Goal: Information Seeking & Learning: Learn about a topic

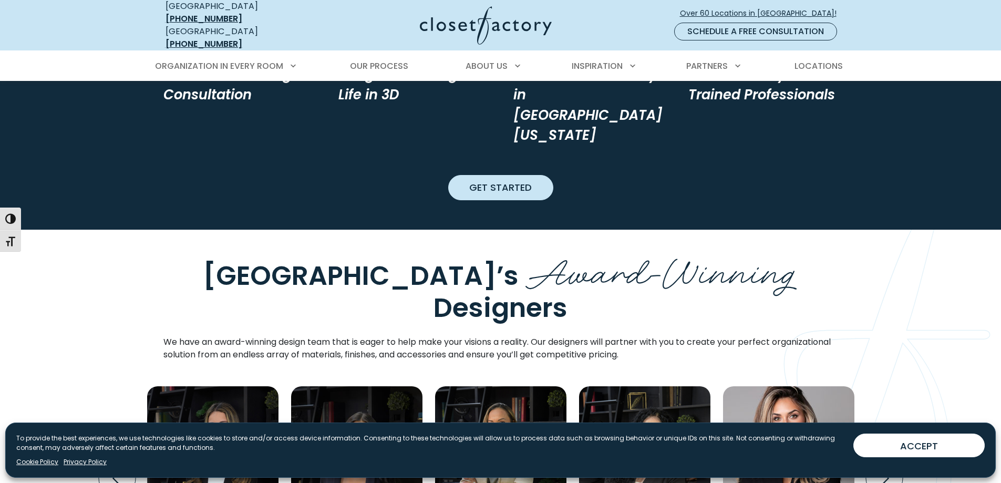
scroll to position [1366, 0]
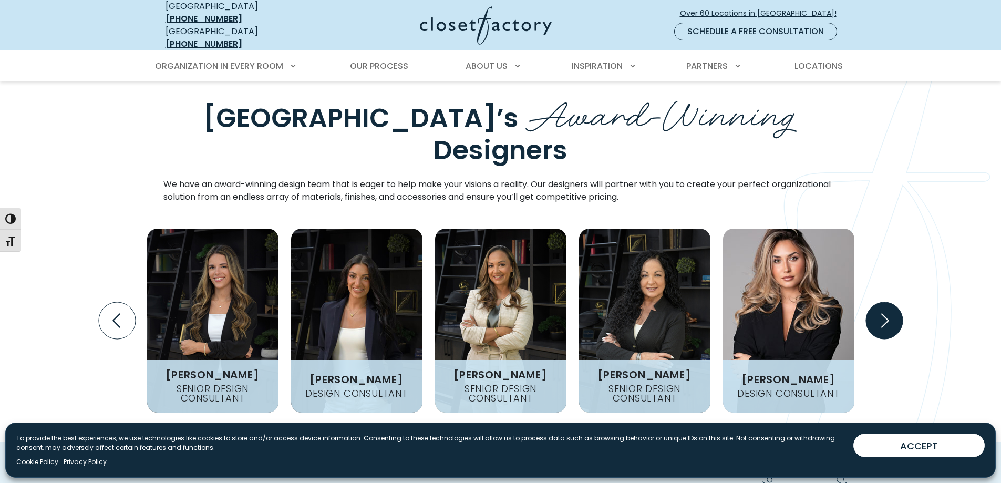
click at [891, 302] on icon "Next slide" at bounding box center [884, 320] width 37 height 37
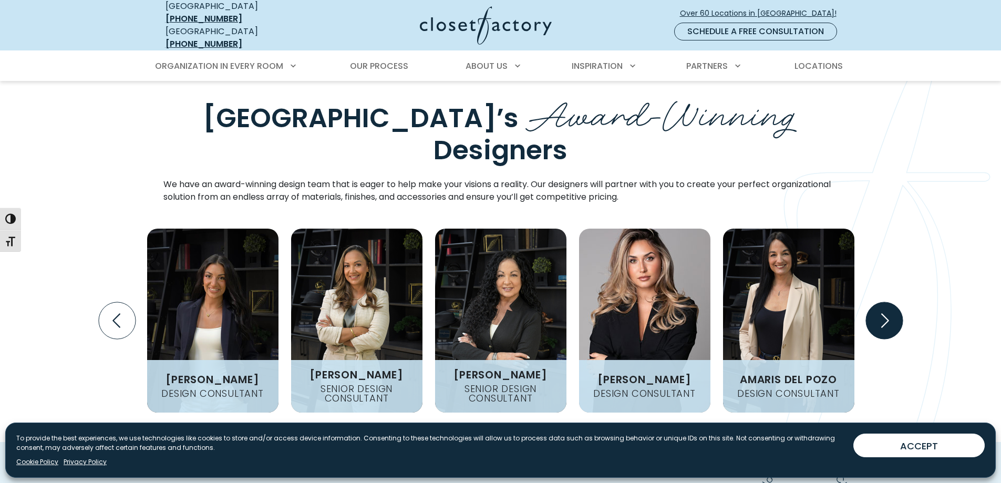
click at [891, 302] on icon "Next slide" at bounding box center [884, 320] width 37 height 37
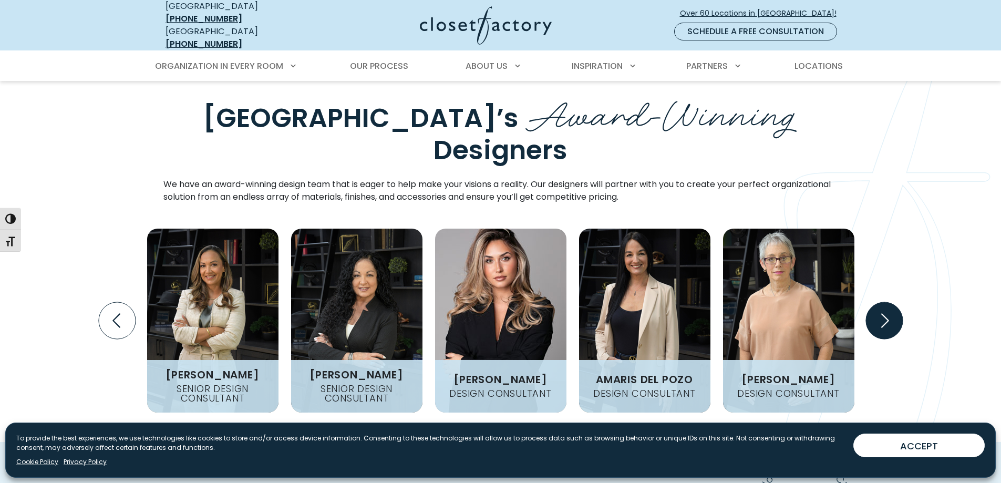
click at [891, 302] on icon "Next slide" at bounding box center [884, 320] width 37 height 37
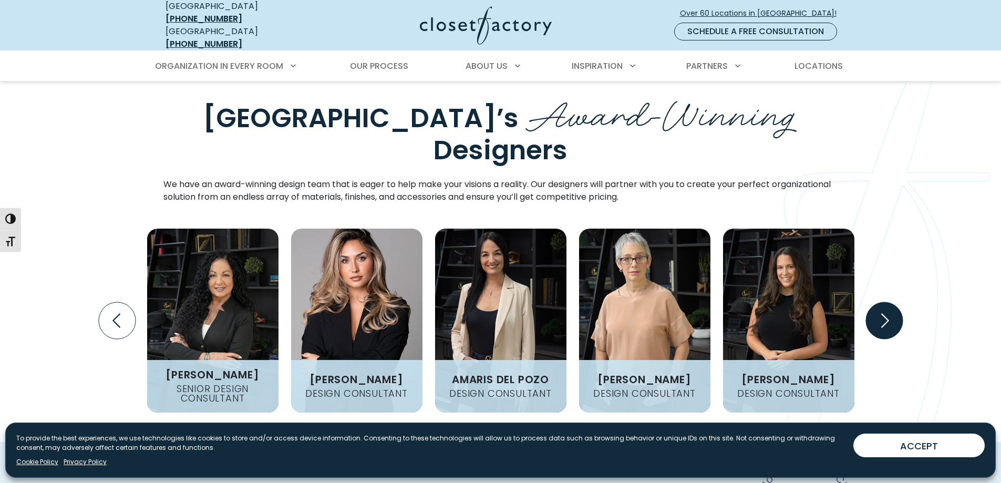
click at [891, 302] on icon "Next slide" at bounding box center [884, 320] width 37 height 37
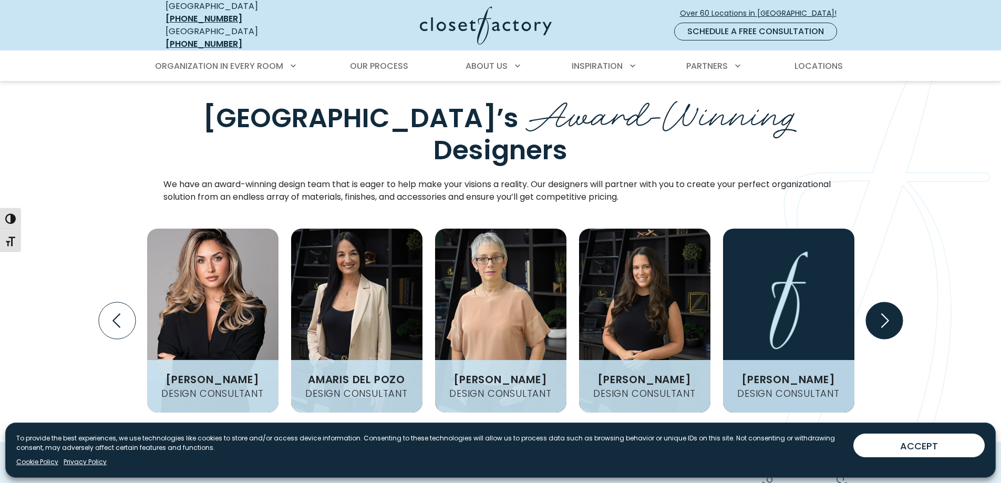
click at [891, 302] on icon "Next slide" at bounding box center [884, 320] width 37 height 37
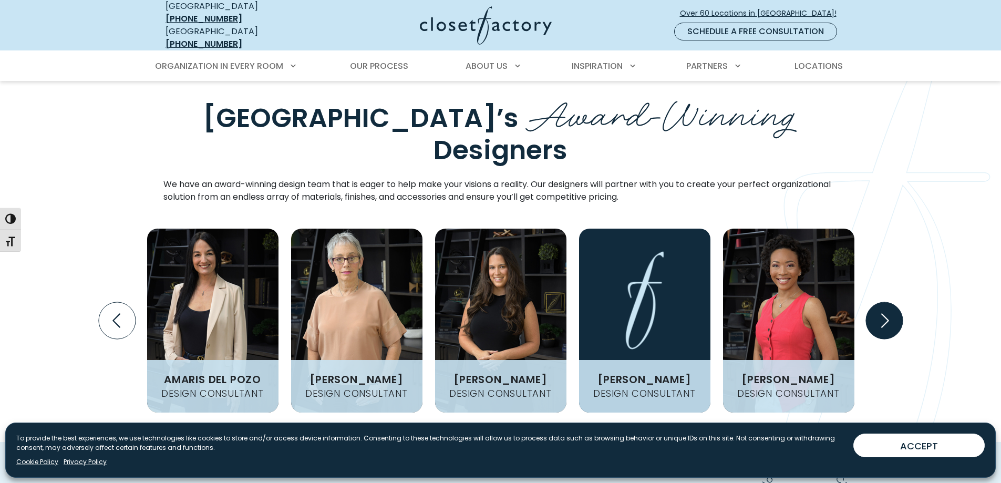
drag, startPoint x: 890, startPoint y: 158, endPoint x: 888, endPoint y: 152, distance: 5.5
click at [888, 298] on icon "Next slide" at bounding box center [884, 320] width 45 height 45
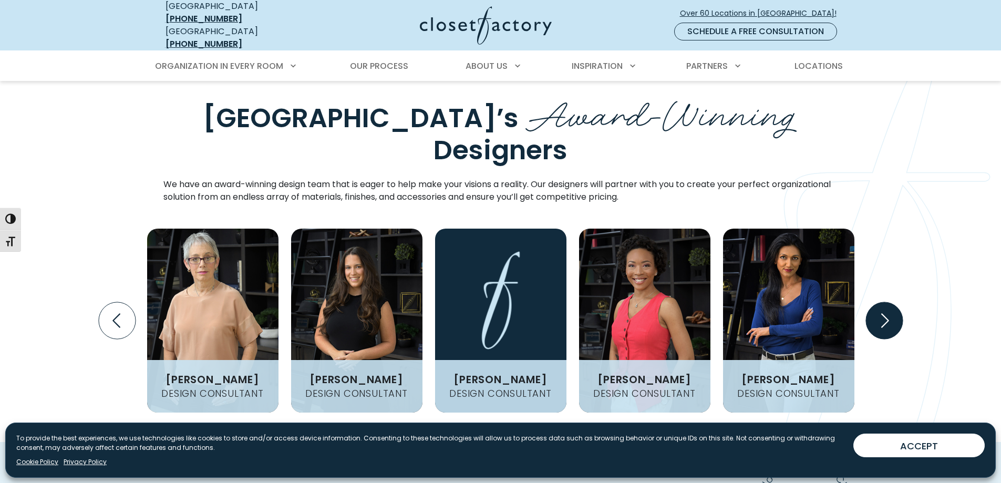
click at [888, 298] on icon "Next slide" at bounding box center [884, 320] width 45 height 45
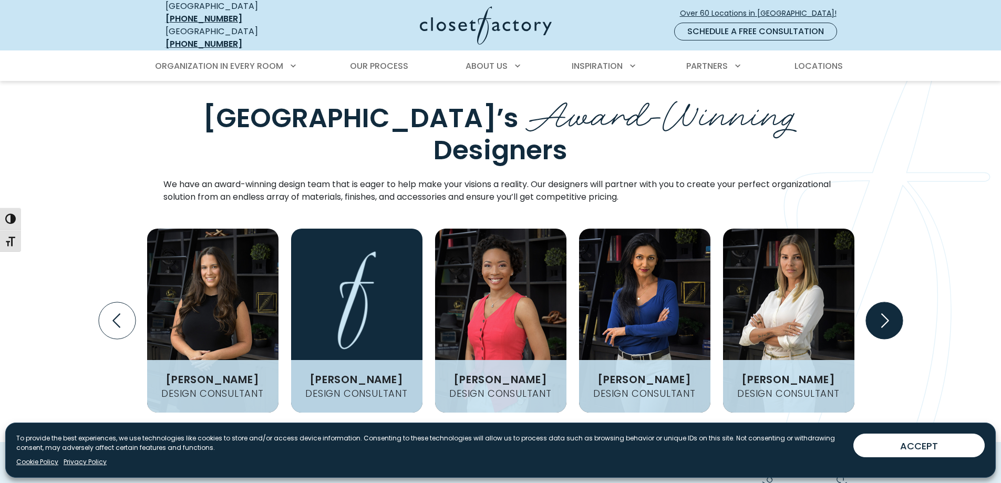
click at [888, 302] on icon "Next slide" at bounding box center [884, 320] width 37 height 37
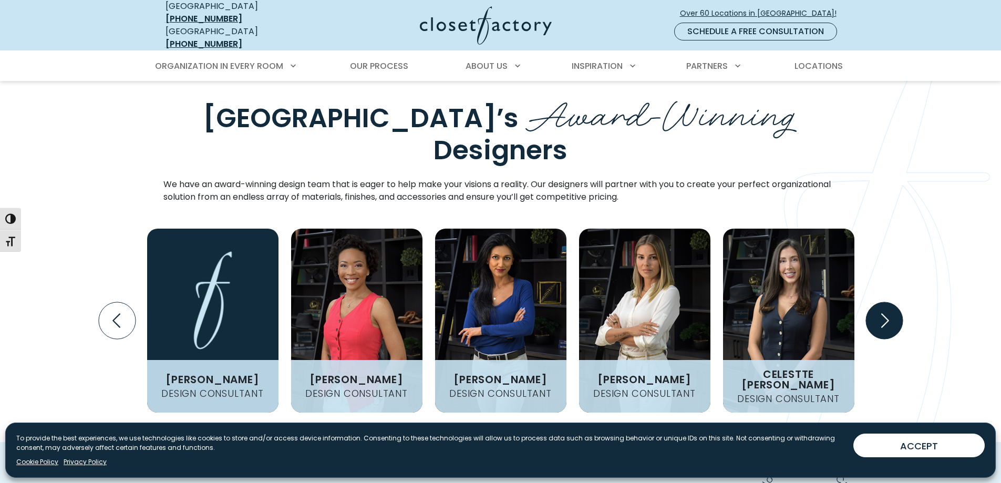
click at [890, 302] on icon "Next slide" at bounding box center [884, 320] width 37 height 37
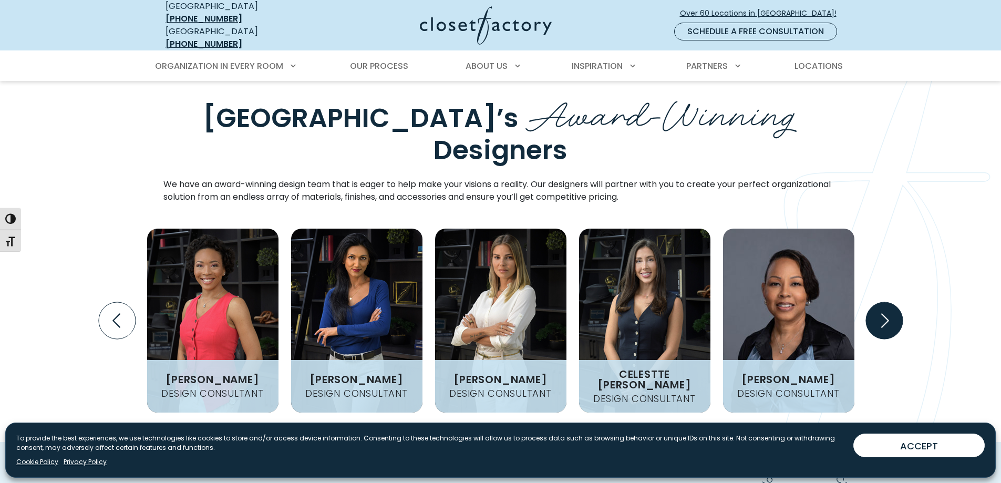
click at [889, 302] on icon "Next slide" at bounding box center [884, 320] width 37 height 37
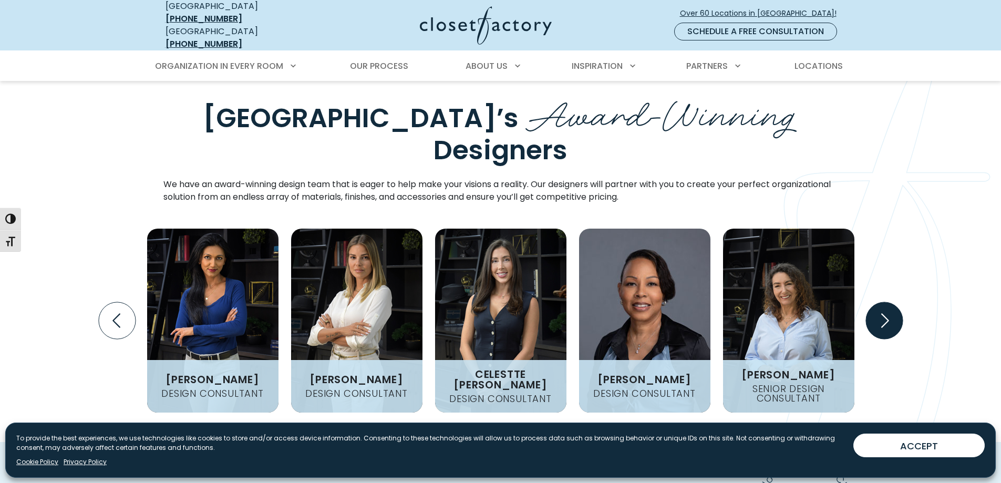
click at [889, 302] on icon "Next slide" at bounding box center [884, 320] width 37 height 37
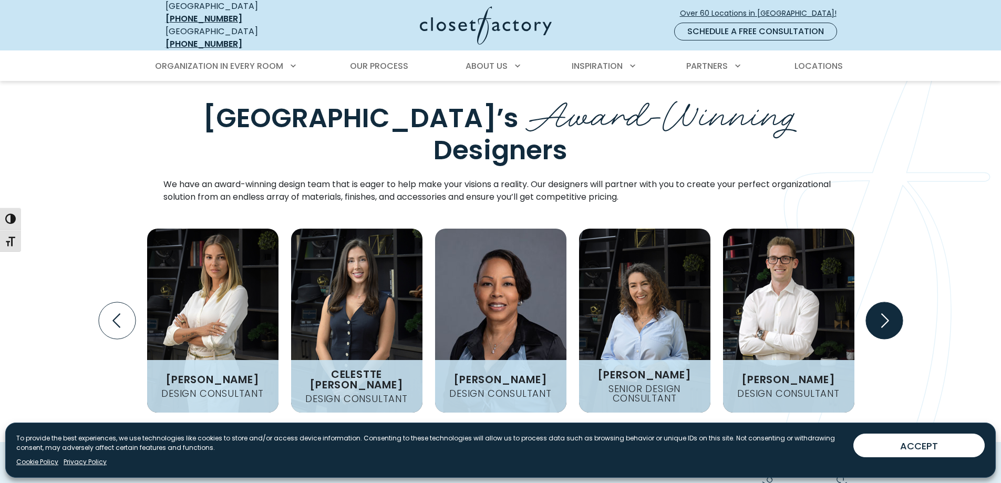
click at [889, 302] on icon "Next slide" at bounding box center [884, 320] width 37 height 37
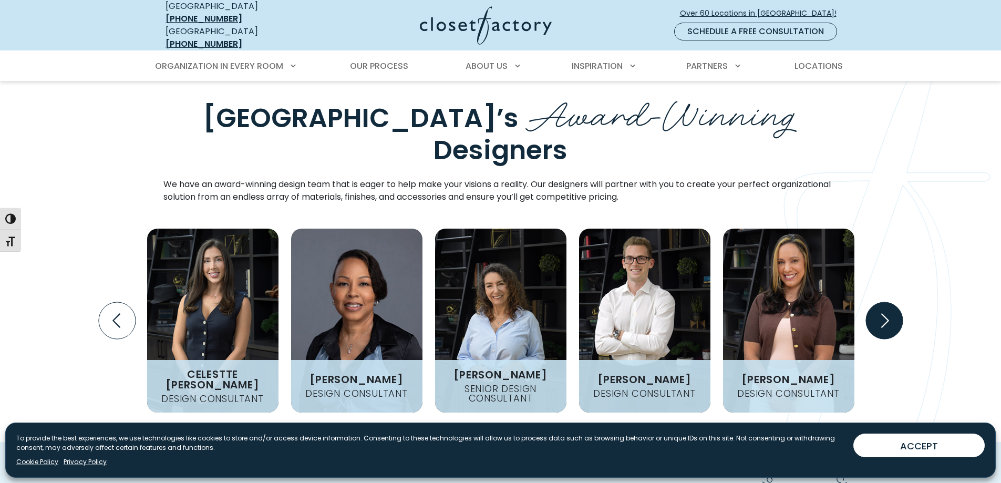
click at [887, 302] on icon "Next slide" at bounding box center [884, 320] width 37 height 37
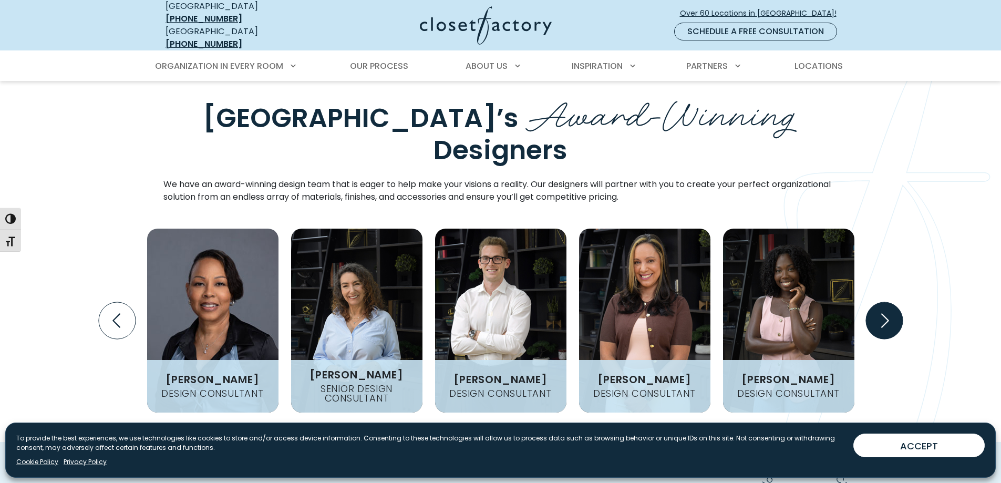
click at [888, 302] on icon "Next slide" at bounding box center [884, 320] width 37 height 37
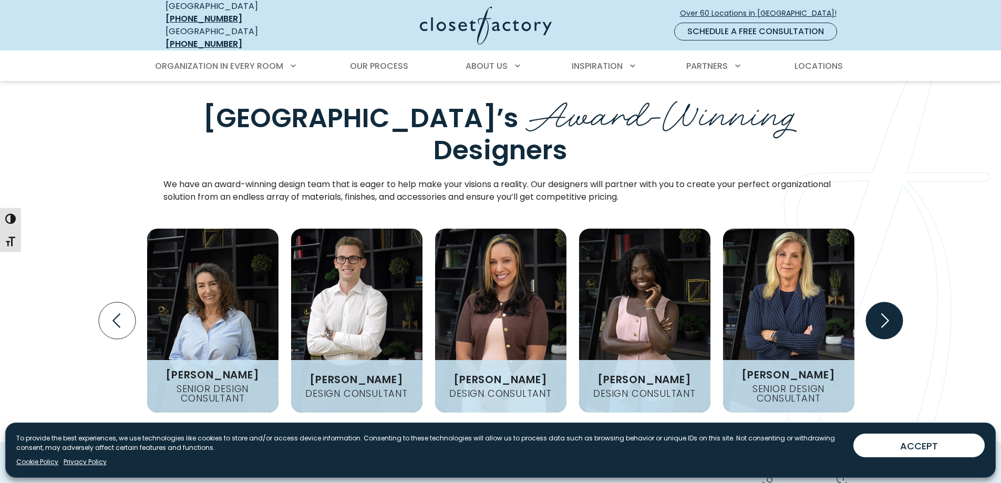
click at [888, 302] on icon "Next slide" at bounding box center [884, 320] width 37 height 37
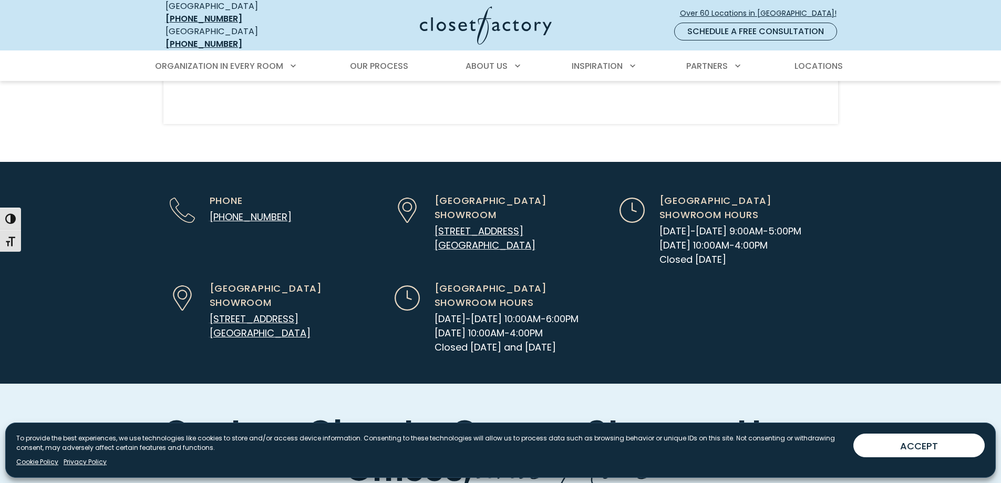
scroll to position [3416, 0]
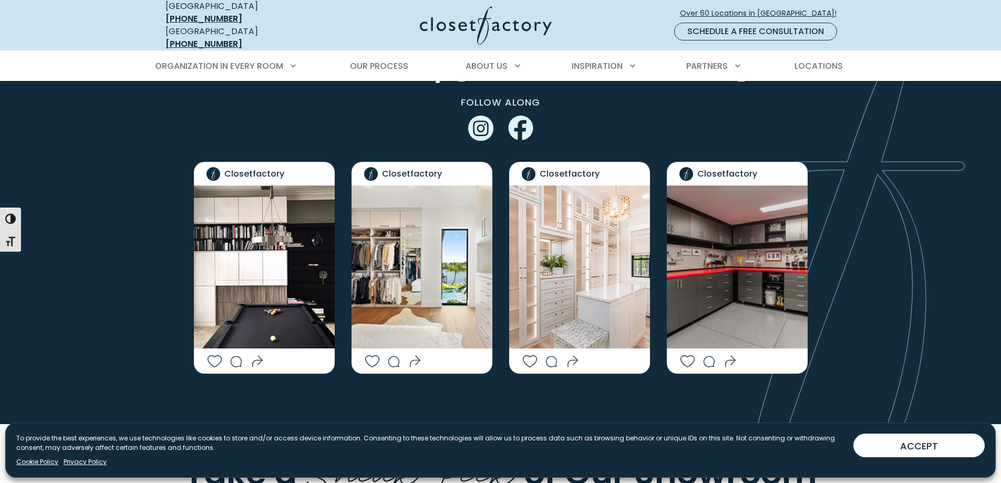
scroll to position [2452, 0]
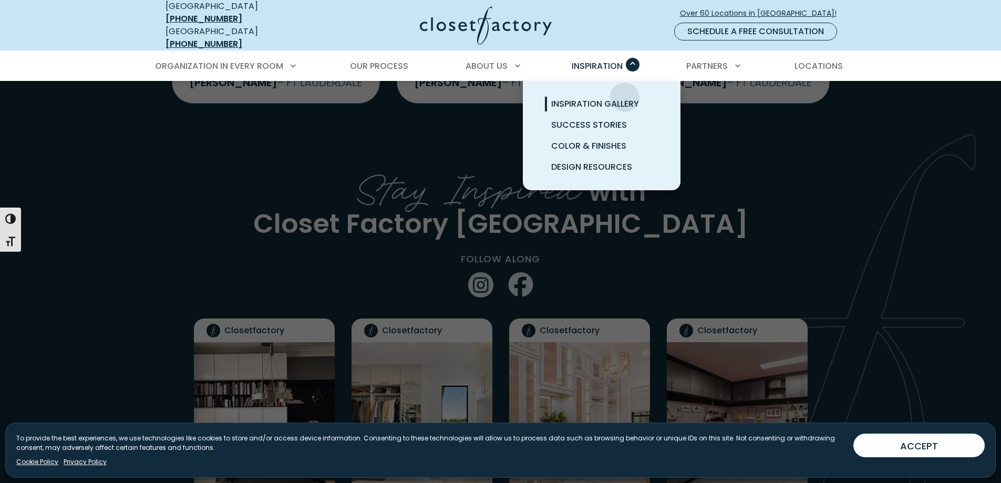
click at [625, 94] on link "Inspiration Gallery" at bounding box center [615, 104] width 158 height 21
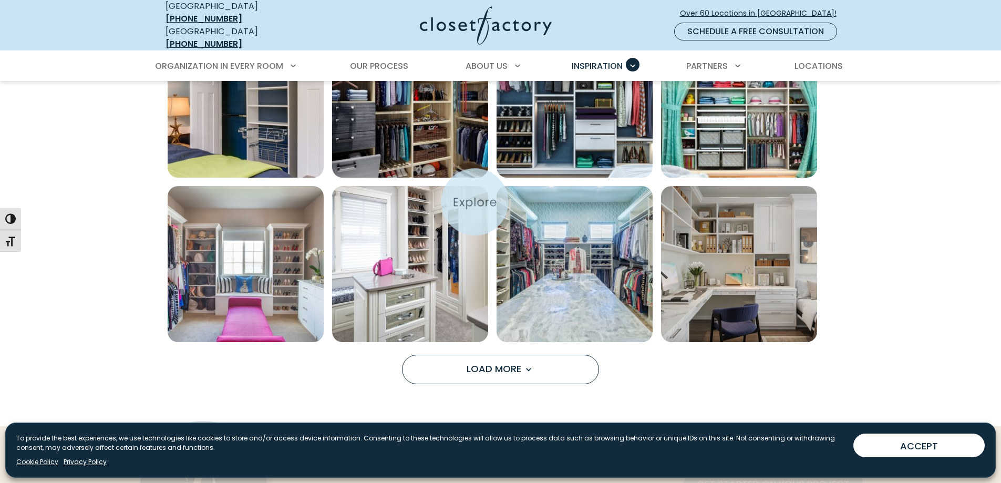
scroll to position [893, 0]
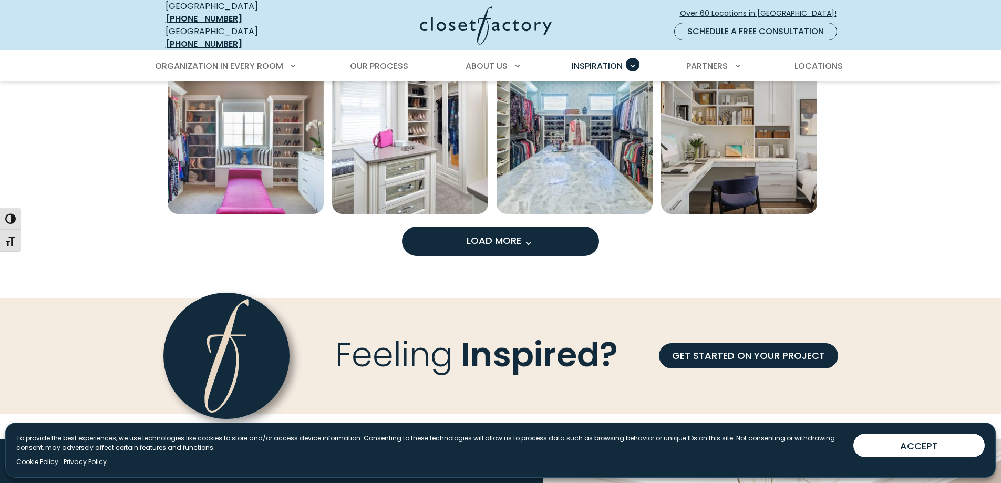
click at [532, 236] on span "Load more inspiration gallery images" at bounding box center [528, 243] width 14 height 14
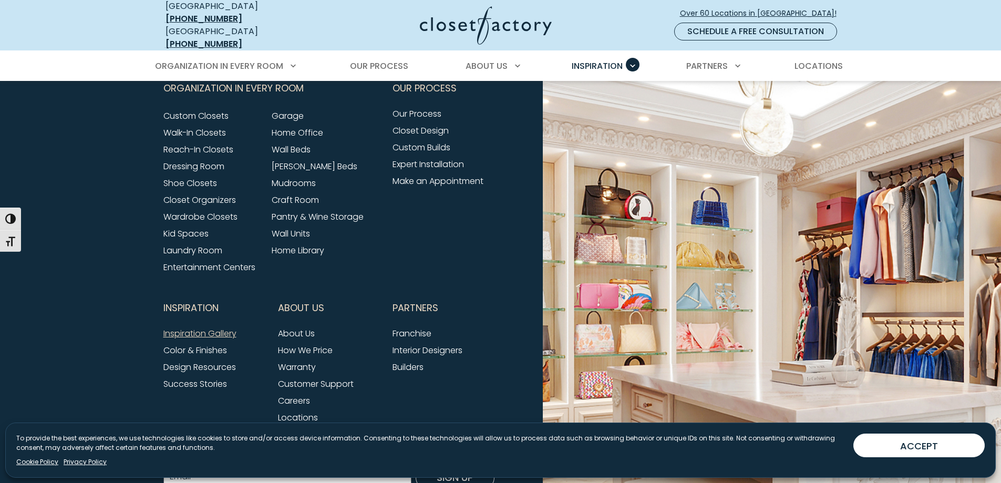
scroll to position [2065, 0]
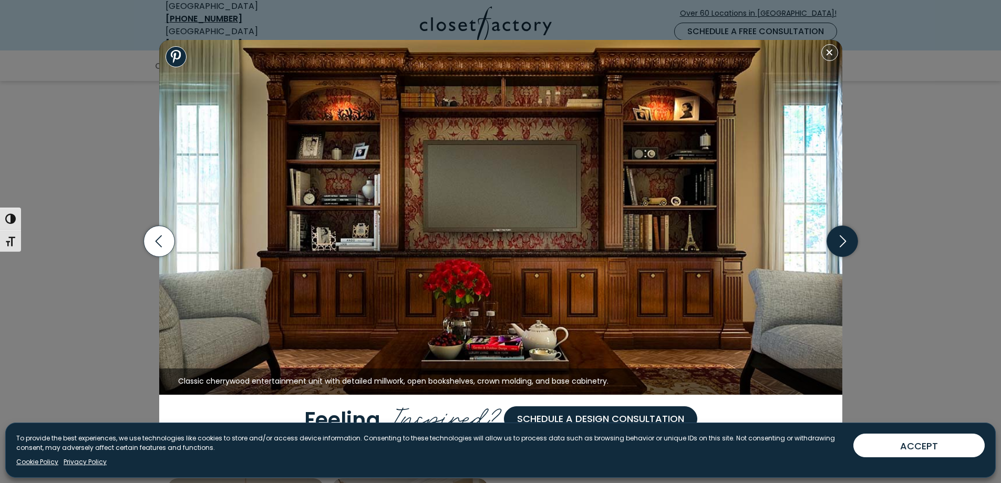
click at [846, 233] on icon "button" at bounding box center [842, 241] width 31 height 31
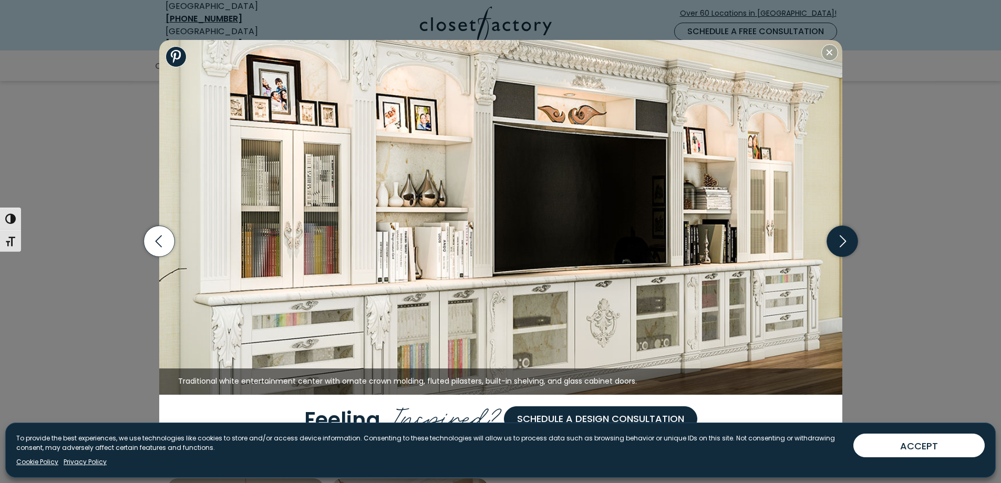
click at [845, 231] on icon "button" at bounding box center [842, 241] width 31 height 31
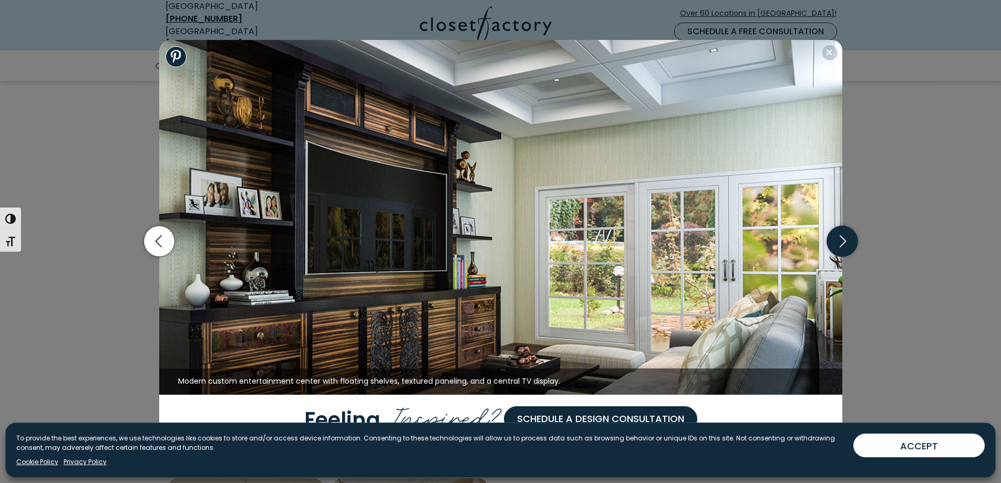
click at [845, 231] on icon "button" at bounding box center [842, 241] width 31 height 31
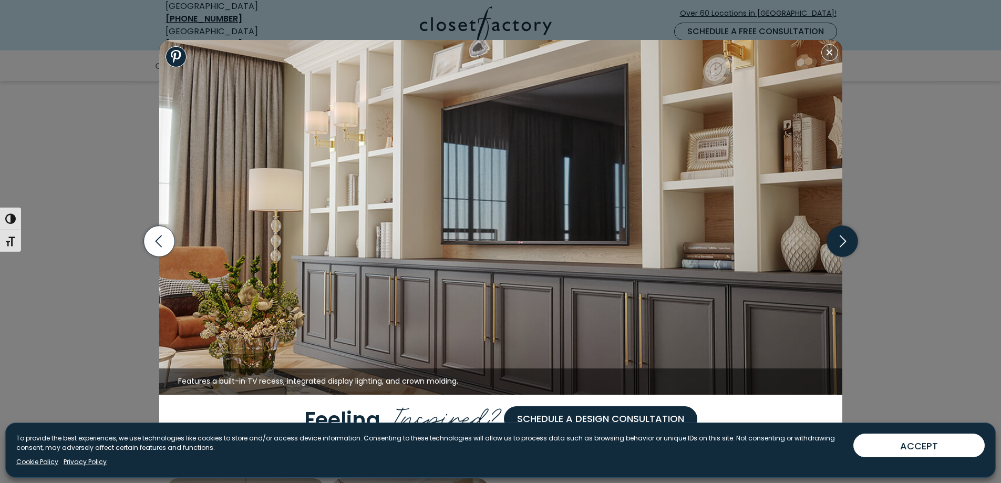
click at [845, 231] on icon "button" at bounding box center [842, 241] width 31 height 31
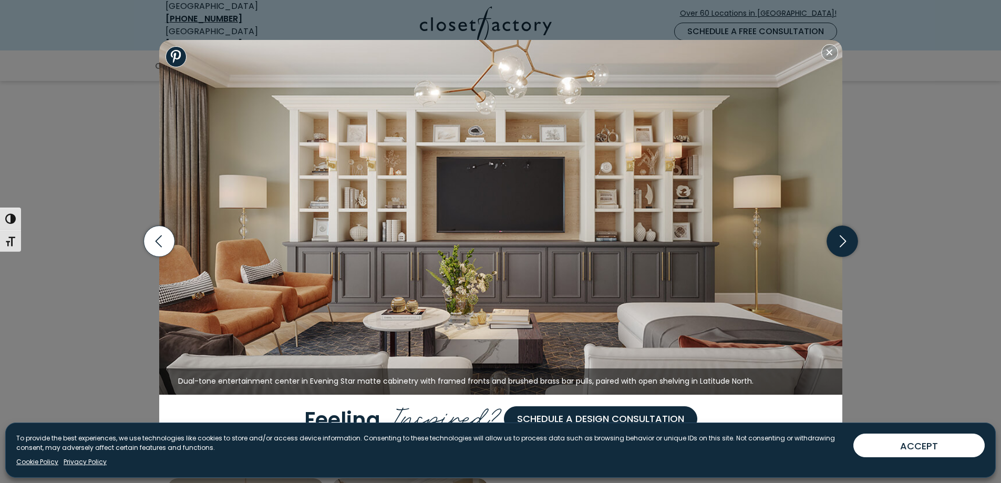
click at [845, 231] on icon "button" at bounding box center [842, 241] width 31 height 31
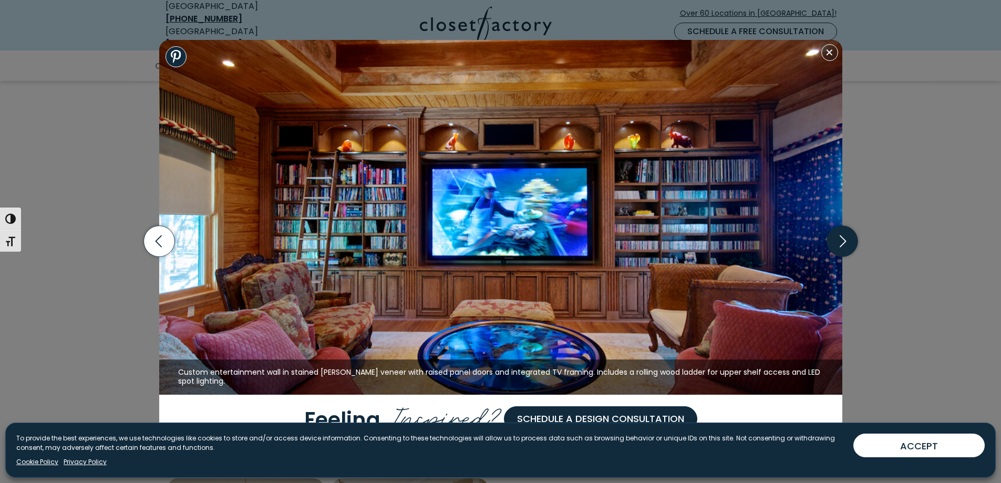
click at [845, 231] on icon "button" at bounding box center [842, 241] width 31 height 31
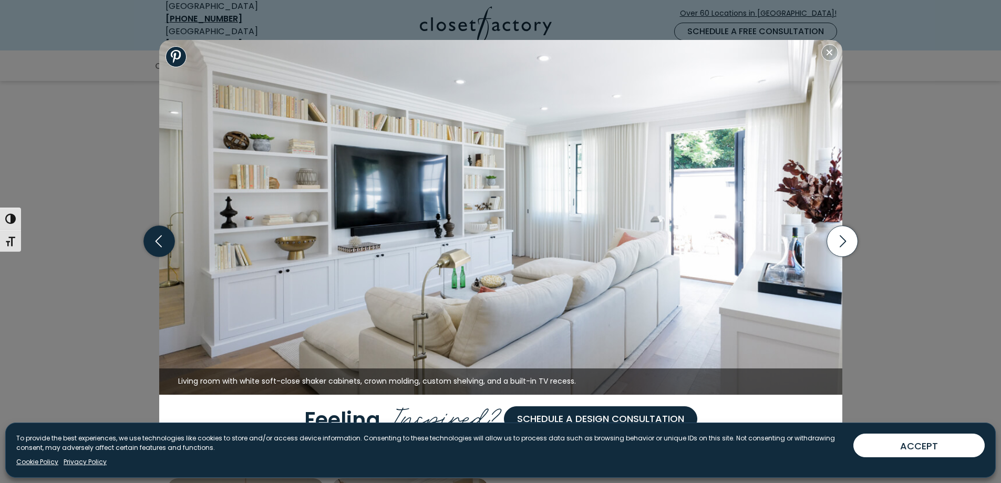
click at [163, 243] on icon "button" at bounding box center [158, 241] width 31 height 31
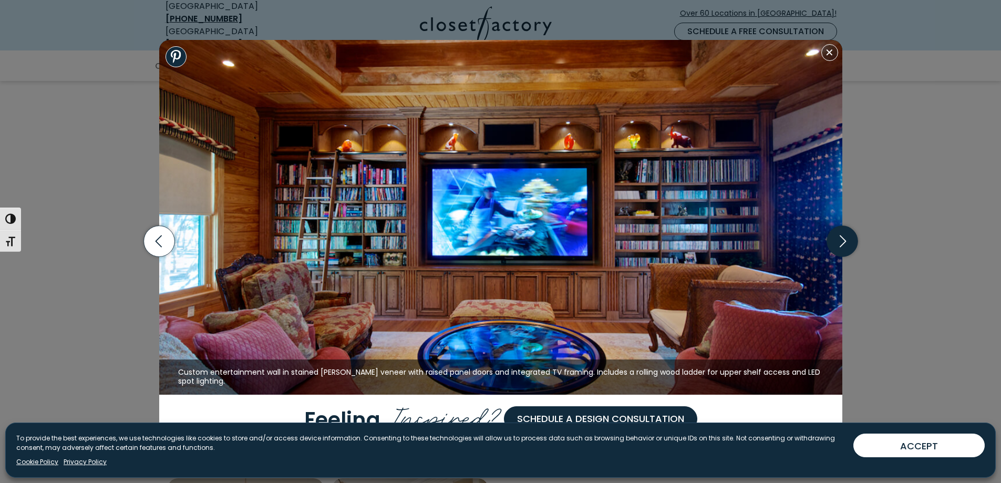
click at [840, 238] on icon "button" at bounding box center [842, 241] width 31 height 31
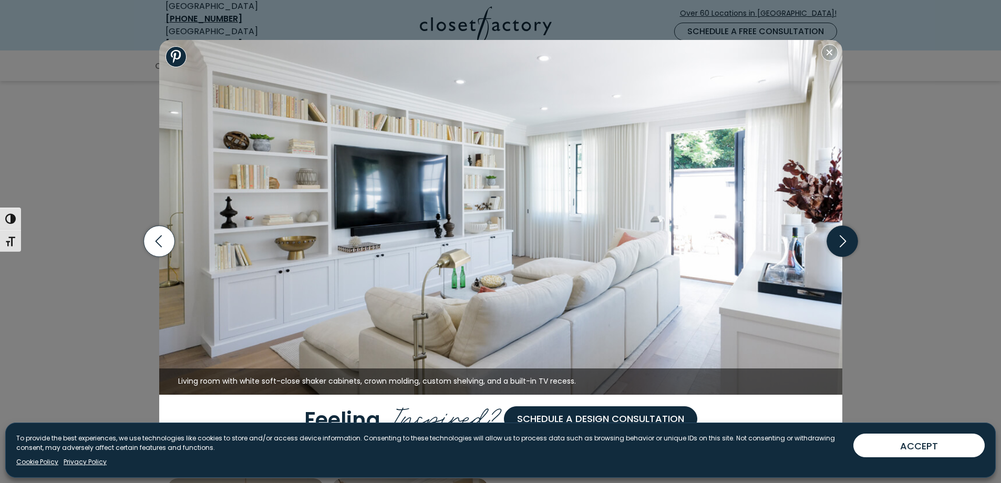
click at [840, 238] on icon "button" at bounding box center [842, 241] width 31 height 31
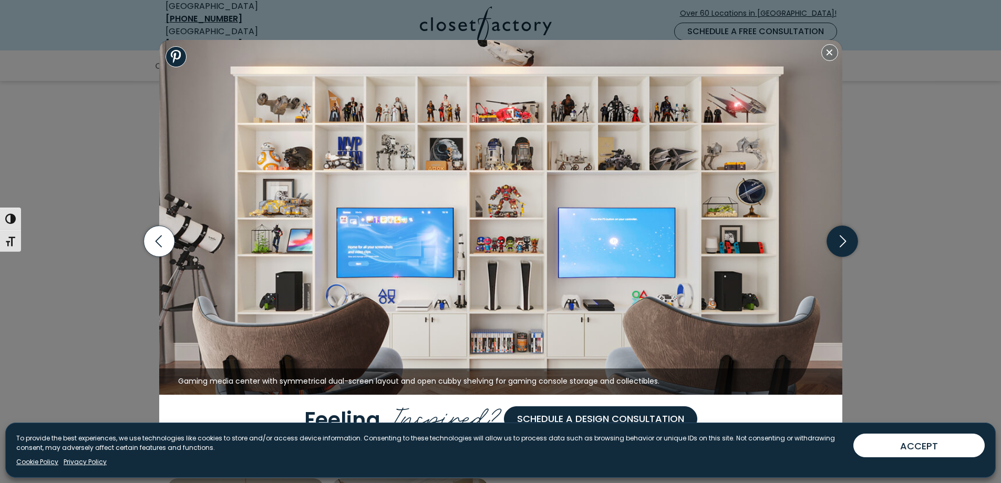
click at [840, 238] on icon "button" at bounding box center [842, 241] width 31 height 31
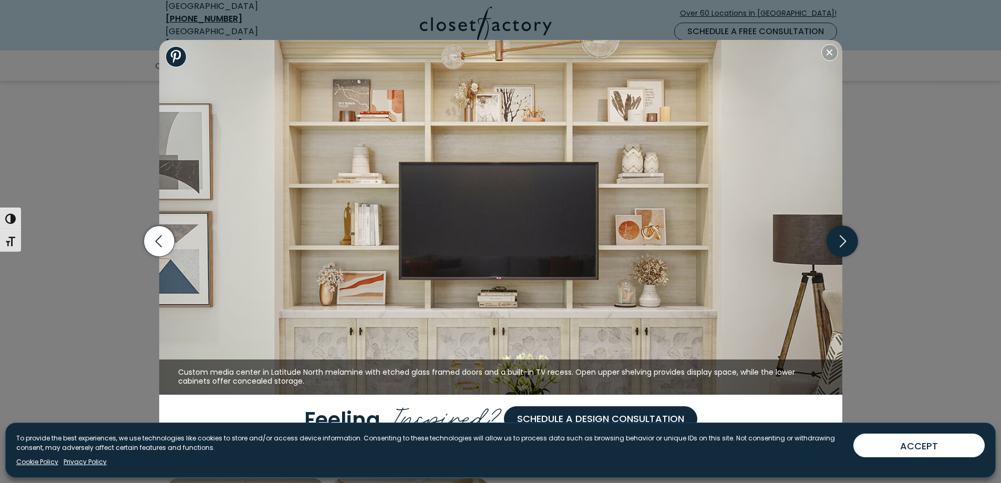
click at [840, 238] on icon "button" at bounding box center [842, 241] width 31 height 31
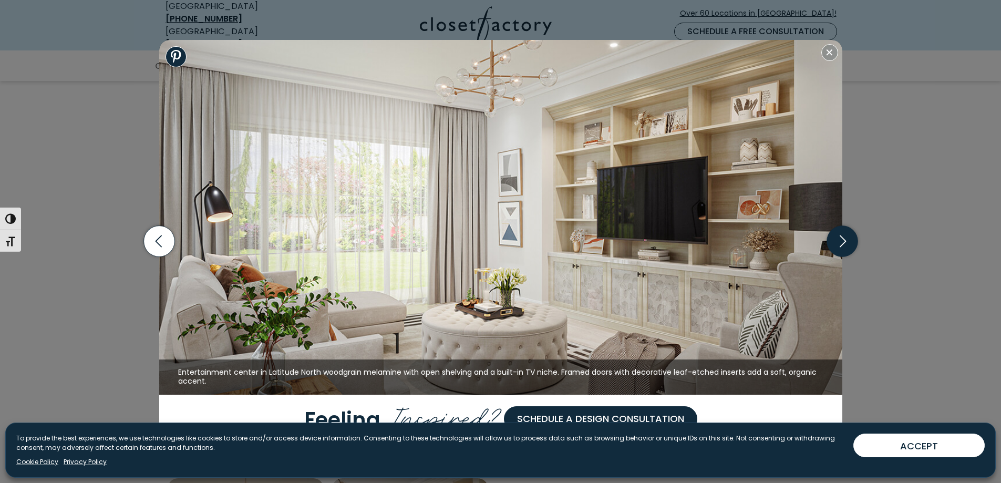
click at [840, 238] on icon "button" at bounding box center [842, 241] width 31 height 31
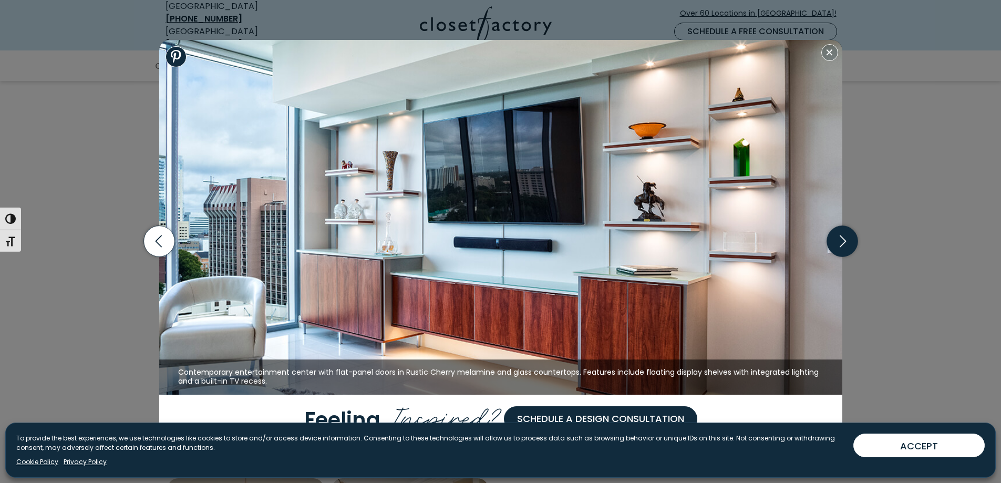
click at [840, 238] on icon "button" at bounding box center [842, 241] width 31 height 31
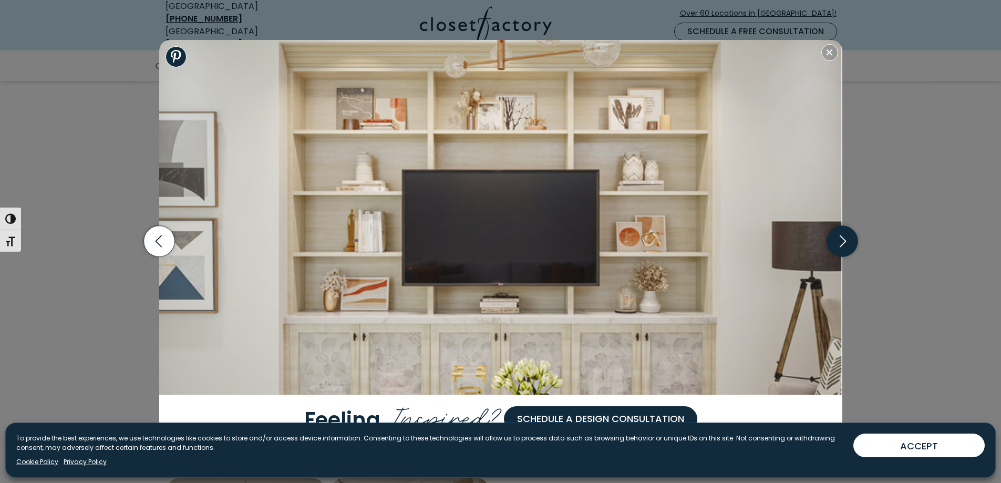
click at [840, 238] on icon "button" at bounding box center [842, 241] width 31 height 31
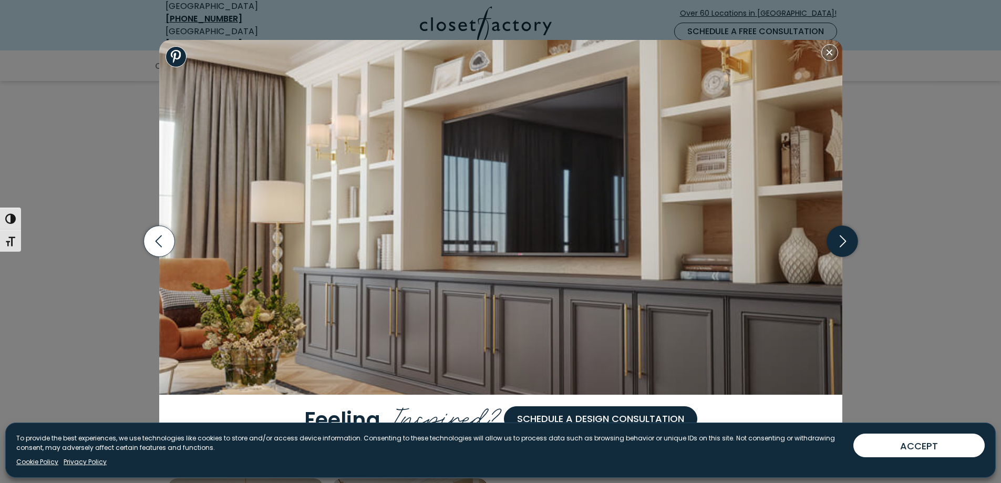
click at [847, 234] on icon "button" at bounding box center [842, 241] width 31 height 31
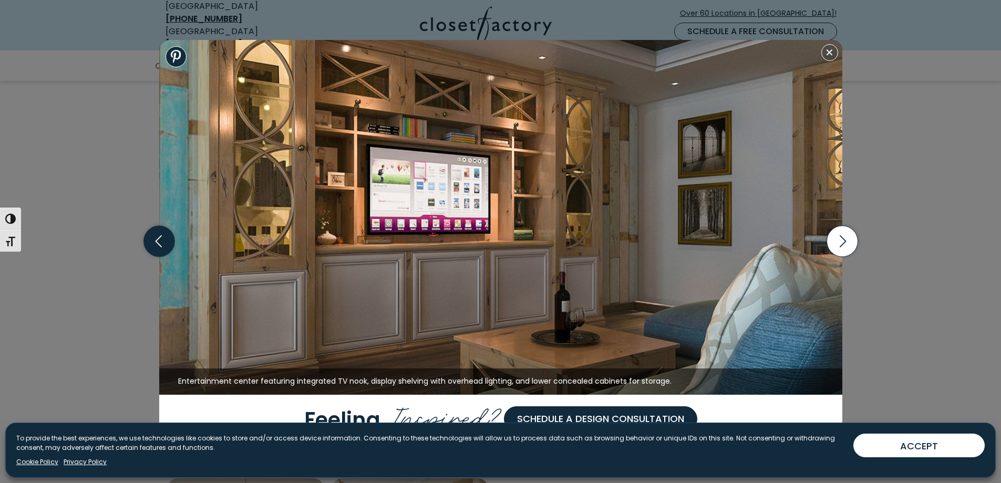
click at [170, 251] on icon "button" at bounding box center [158, 241] width 31 height 31
